Goal: Information Seeking & Learning: Learn about a topic

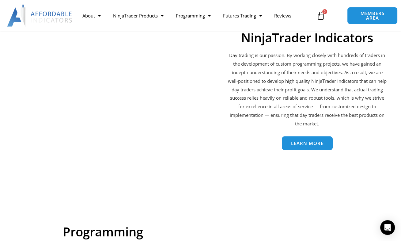
scroll to position [975, 0]
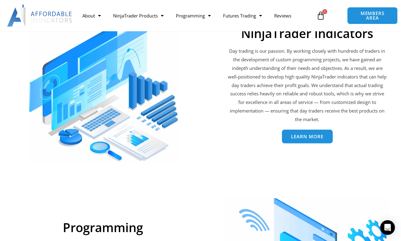
click at [312, 135] on span "Learn More" at bounding box center [307, 136] width 32 height 5
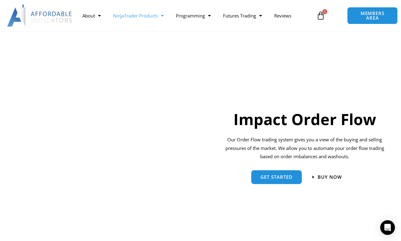
scroll to position [389, 0]
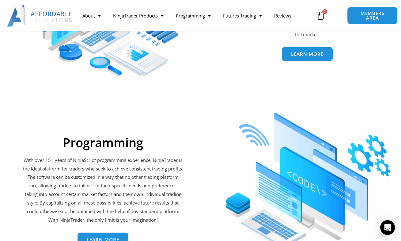
scroll to position [1124, 0]
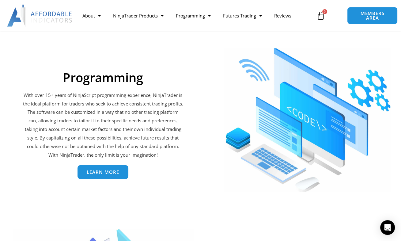
click at [105, 169] on link "Learn More" at bounding box center [103, 173] width 51 height 14
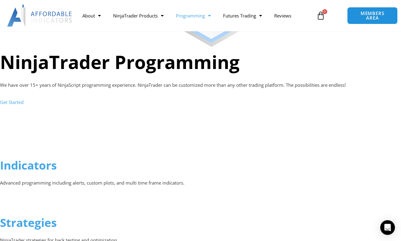
scroll to position [357, 0]
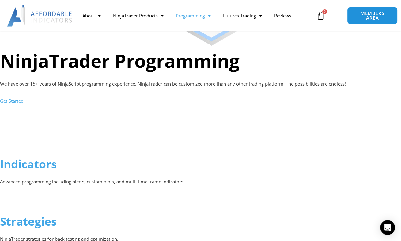
click at [18, 100] on link "Get Started" at bounding box center [12, 101] width 24 height 6
click at [20, 101] on link "Get Started" at bounding box center [12, 101] width 24 height 6
click at [38, 162] on link "Indicators" at bounding box center [28, 164] width 57 height 16
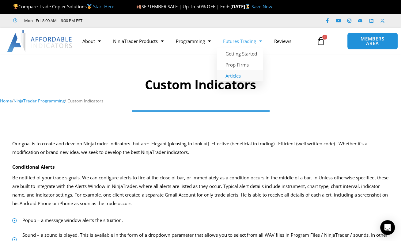
click at [233, 74] on link "Articles" at bounding box center [240, 75] width 46 height 11
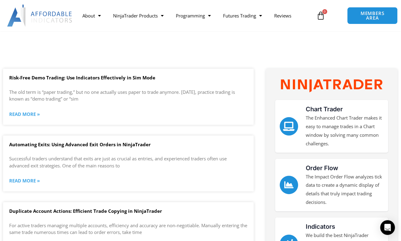
scroll to position [94, 0]
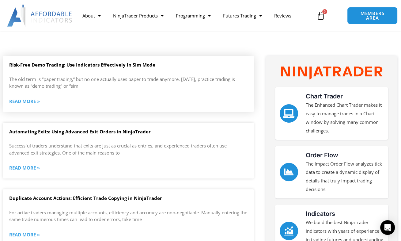
click at [116, 74] on div "Risk-Free Demo Trading: Use Indicators Effectively in Sim Mode The old term is …" at bounding box center [128, 87] width 251 height 50
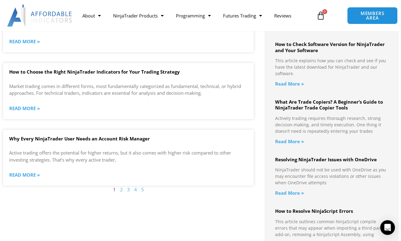
scroll to position [635, 0]
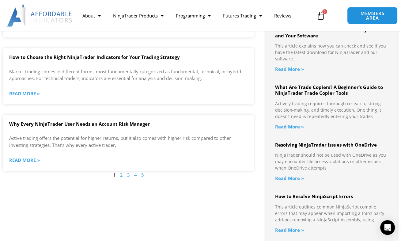
click at [122, 176] on link "Page 2" at bounding box center [121, 175] width 3 height 6
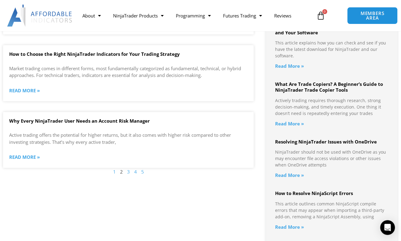
scroll to position [660, 0]
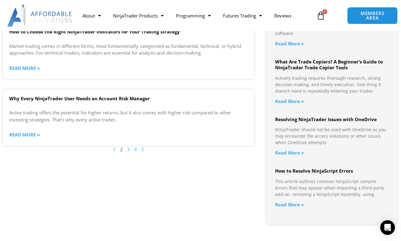
click at [127, 150] on link "Page 3" at bounding box center [128, 149] width 3 height 6
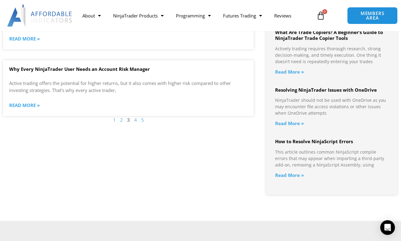
scroll to position [688, 0]
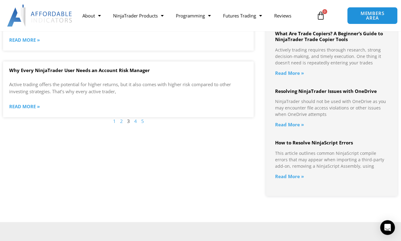
click at [290, 126] on link "Read More »" at bounding box center [289, 124] width 29 height 6
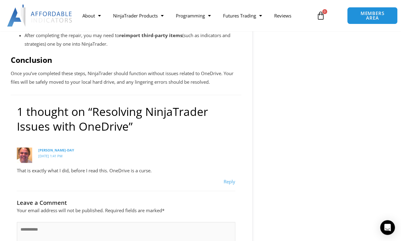
scroll to position [530, 0]
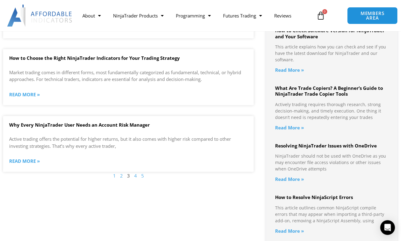
scroll to position [633, 0]
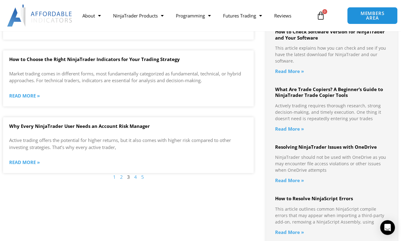
click at [319, 94] on link "What Are Trade Copiers? A Beginner’s Guide to NinjaTrader Trade Copier Tools" at bounding box center [329, 92] width 108 height 12
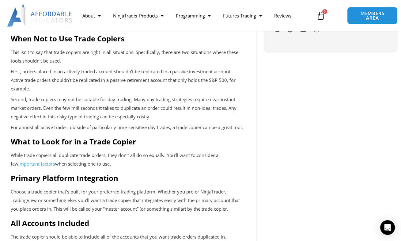
scroll to position [422, 0]
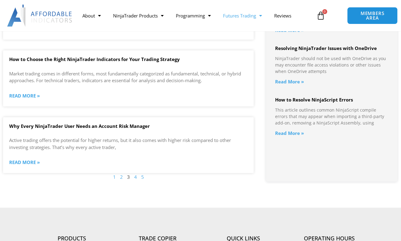
scroll to position [633, 0]
click at [242, 19] on link "Futures Trading" at bounding box center [242, 16] width 51 height 14
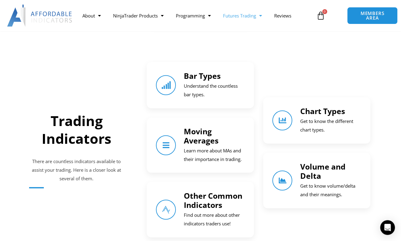
scroll to position [370, 0]
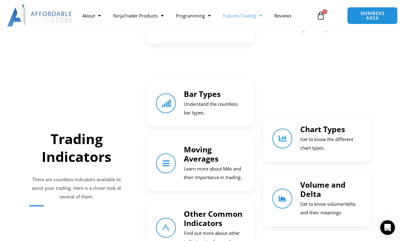
click at [214, 104] on p "Understand the countless bar types." at bounding box center [214, 108] width 61 height 17
click at [200, 91] on link "Bar Types" at bounding box center [202, 94] width 37 height 10
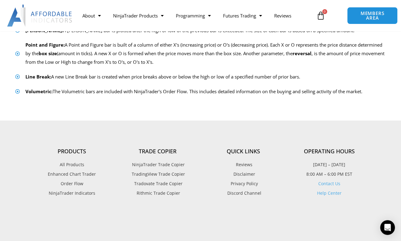
scroll to position [343, 0]
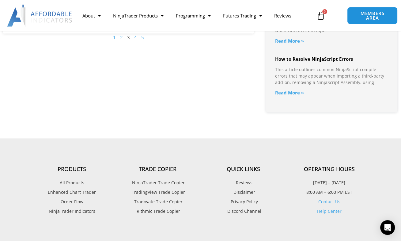
scroll to position [708, 0]
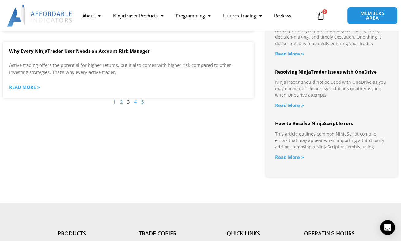
click at [143, 102] on link "Page 5" at bounding box center [142, 102] width 3 height 6
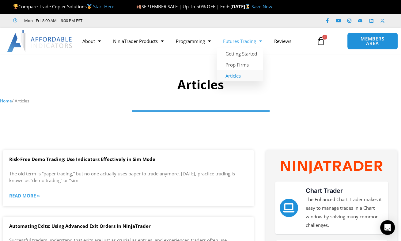
click at [237, 74] on link "Articles" at bounding box center [240, 75] width 46 height 11
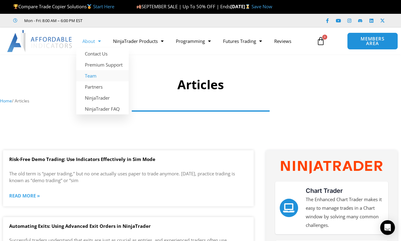
click at [92, 76] on link "Team" at bounding box center [102, 75] width 52 height 11
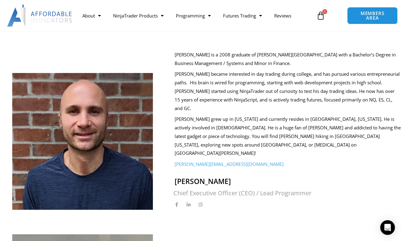
scroll to position [0, 0]
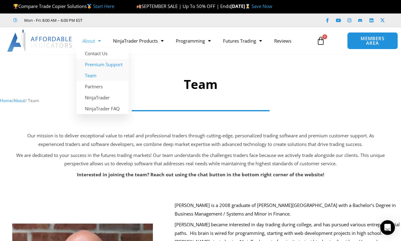
click at [91, 63] on link "Premium Support" at bounding box center [102, 64] width 52 height 11
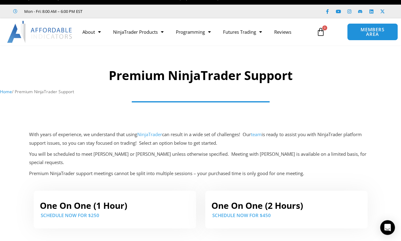
scroll to position [5, 0]
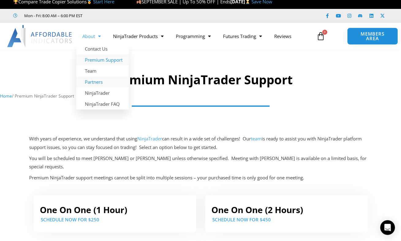
click at [90, 81] on link "Partners" at bounding box center [102, 81] width 52 height 11
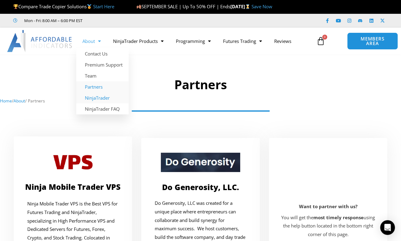
click at [94, 99] on link "NinjaTrader" at bounding box center [102, 97] width 52 height 11
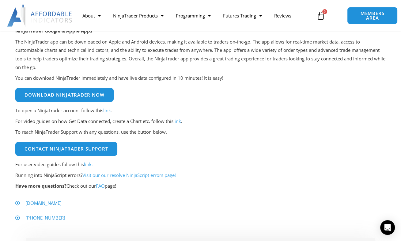
scroll to position [134, 0]
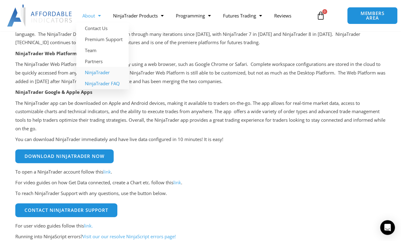
click at [97, 83] on link "NinjaTrader FAQ" at bounding box center [102, 83] width 52 height 11
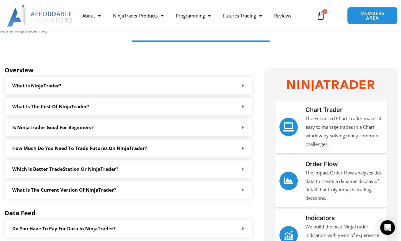
scroll to position [81, 0]
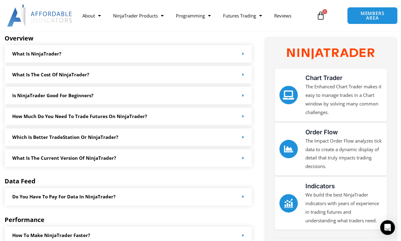
click at [243, 77] on icon at bounding box center [243, 74] width 2 height 5
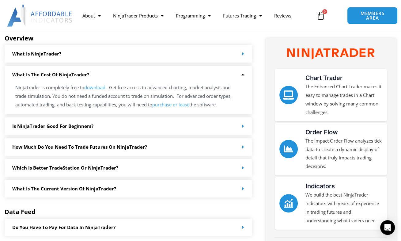
click at [220, 123] on div "Is NinjaTrader good for beginners?" at bounding box center [128, 125] width 247 height 17
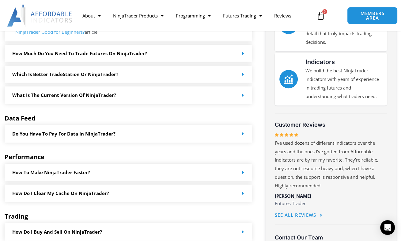
scroll to position [216, 0]
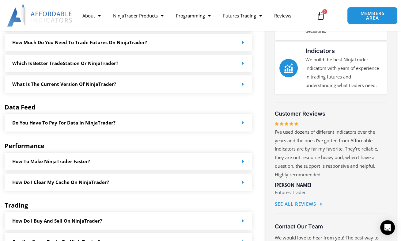
click at [120, 59] on div "Which is better TradeStation or NinjaTrader?" at bounding box center [128, 63] width 247 height 17
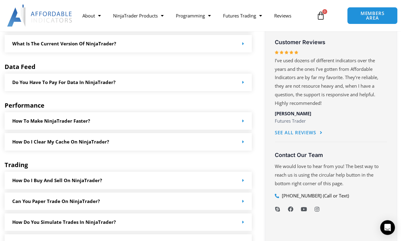
scroll to position [284, 0]
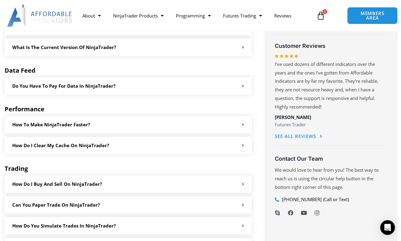
click at [111, 48] on link "What is the current version of NinjaTrader?" at bounding box center [64, 47] width 104 height 6
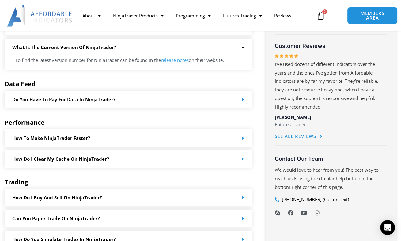
click at [124, 96] on div "Do you have to pay for data in NinjaTrader?" at bounding box center [128, 99] width 247 height 17
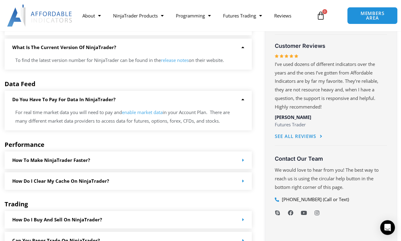
click at [145, 111] on link "enable market data" at bounding box center [142, 112] width 41 height 6
click at [135, 161] on div "How to make NinjaTrader faster?" at bounding box center [128, 159] width 247 height 17
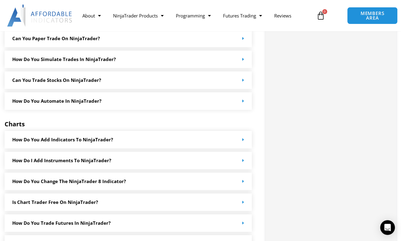
scroll to position [551, 0]
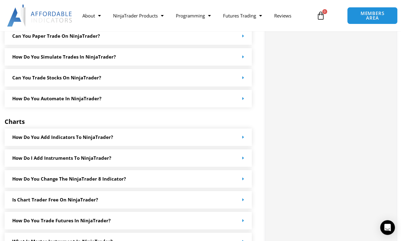
click at [213, 79] on div "Can you trade stocks on NinjaTrader?" at bounding box center [128, 77] width 247 height 17
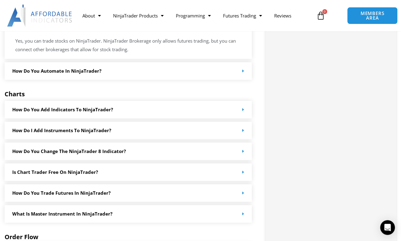
scroll to position [620, 0]
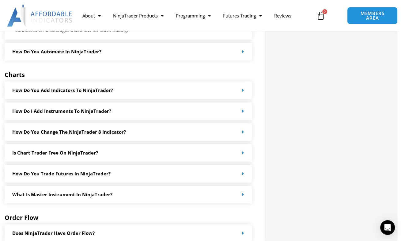
click at [152, 92] on div "How do you add indicators to NinjaTrader?" at bounding box center [128, 90] width 247 height 17
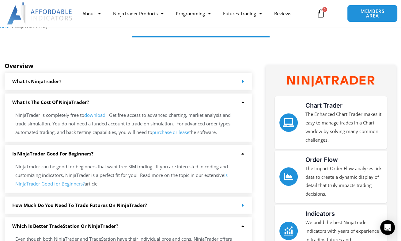
scroll to position [0, 0]
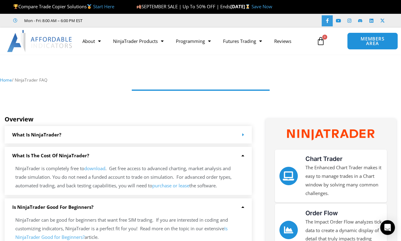
click at [328, 22] on icon at bounding box center [327, 20] width 5 height 5
click at [235, 38] on link "Futures Trading" at bounding box center [242, 41] width 51 height 14
